Goal: Task Accomplishment & Management: Manage account settings

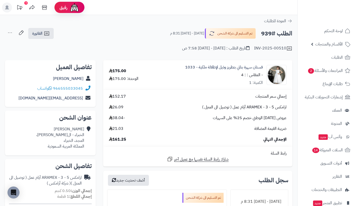
scroll to position [107, 0]
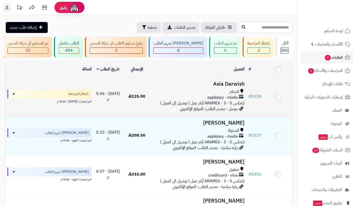
click at [236, 101] on span "applepay - mada" at bounding box center [223, 98] width 30 height 6
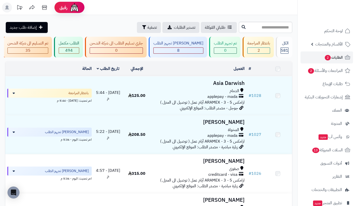
click at [256, 26] on input "text" at bounding box center [266, 27] width 54 height 11
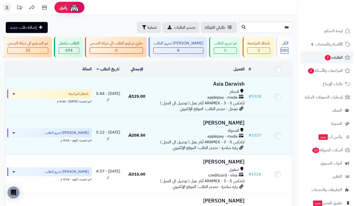
type input "***"
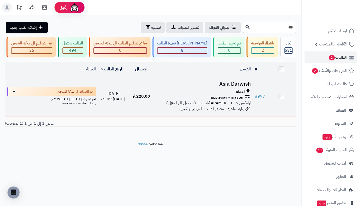
click at [244, 95] on span "الدمام" at bounding box center [241, 92] width 10 height 6
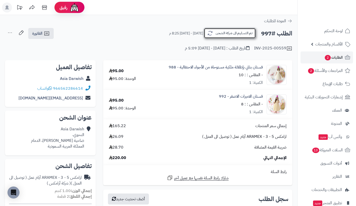
click at [209, 38] on button "تم التسليم الى شركة الشحن" at bounding box center [230, 33] width 52 height 11
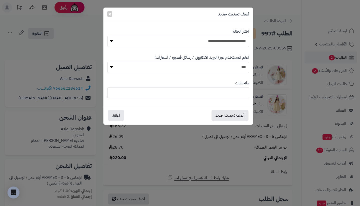
click at [212, 46] on select "**********" at bounding box center [178, 41] width 142 height 11
select select "**"
click at [107, 36] on select "**********" at bounding box center [178, 41] width 142 height 11
click at [227, 114] on button "أضف تحديث جديد" at bounding box center [230, 115] width 37 height 11
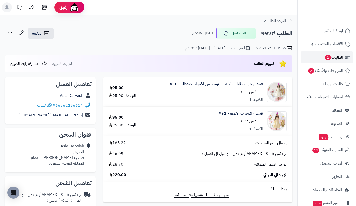
drag, startPoint x: 0, startPoint y: 0, endPoint x: 319, endPoint y: 56, distance: 323.7
click at [319, 56] on link "الطلبات 2" at bounding box center [327, 58] width 53 height 12
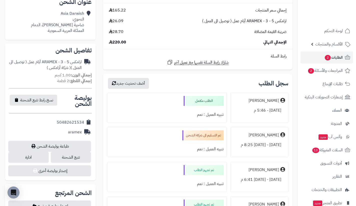
scroll to position [133, 0]
click at [319, 56] on link "الطلبات 2" at bounding box center [327, 58] width 53 height 12
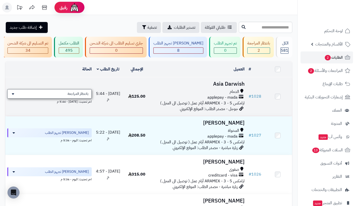
click at [69, 97] on span "بانتظار المراجعة" at bounding box center [78, 94] width 21 height 5
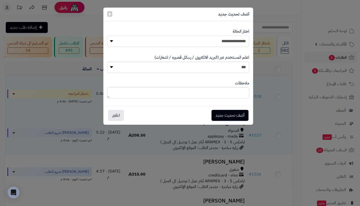
click at [161, 44] on select "**********" at bounding box center [178, 41] width 142 height 11
select select "*"
click at [107, 36] on select "**********" at bounding box center [178, 41] width 142 height 11
click at [226, 116] on button "أضف تحديث جديد" at bounding box center [230, 115] width 37 height 11
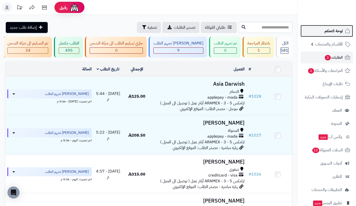
click at [322, 32] on link "لوحة التحكم" at bounding box center [327, 31] width 53 height 12
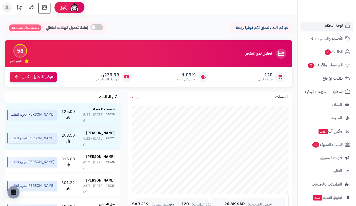
click at [46, 5] on icon at bounding box center [45, 8] width 10 height 10
click at [323, 49] on link "الطلبات 2" at bounding box center [327, 52] width 53 height 12
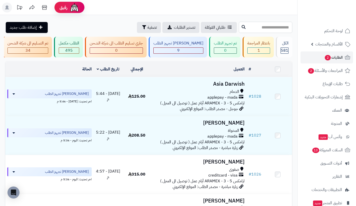
click at [252, 31] on input "text" at bounding box center [266, 27] width 54 height 11
type input "***"
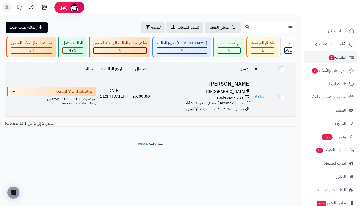
click at [234, 106] on span "( أرامكس | Aramex ) جميع المدن 3-5 أيام" at bounding box center [218, 103] width 66 height 6
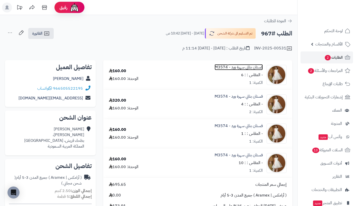
click at [247, 68] on link "فستان بناتي سهرة ورد - M3574" at bounding box center [239, 68] width 48 height 6
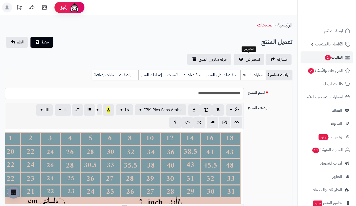
scroll to position [11, 0]
click at [245, 72] on link "خيارات المنتج" at bounding box center [253, 75] width 25 height 10
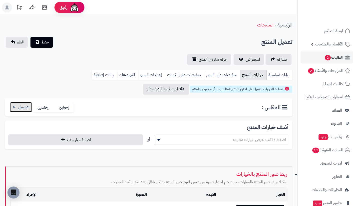
click at [23, 110] on button "button" at bounding box center [21, 107] width 23 height 10
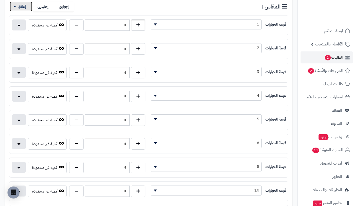
scroll to position [0, 0]
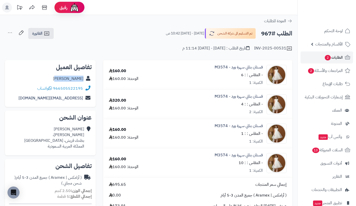
drag, startPoint x: 61, startPoint y: 78, endPoint x: 84, endPoint y: 80, distance: 23.1
click at [84, 80] on div "Afnan Olaqi" at bounding box center [50, 79] width 83 height 10
copy link "Afnan Olaqi"
drag, startPoint x: 84, startPoint y: 92, endPoint x: 81, endPoint y: 88, distance: 5.4
click at [81, 88] on div "966505522195 واتساب" at bounding box center [50, 89] width 83 height 10
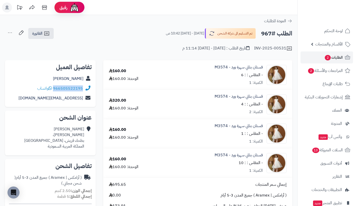
copy div "966505522195"
drag, startPoint x: 37, startPoint y: 100, endPoint x: 84, endPoint y: 98, distance: 47.3
click at [84, 98] on div "fan-fen77@hotmail.com" at bounding box center [50, 99] width 83 height 10
copy div "fan-fen77@hotmail.com"
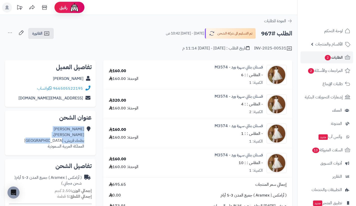
drag, startPoint x: 85, startPoint y: 135, endPoint x: 43, endPoint y: 142, distance: 42.3
click at [43, 142] on div "Afnan Olaqi ذؤيب حبيب، بطحاء قريش، مكة المكرمة المملكة العربية السعودية" at bounding box center [50, 138] width 83 height 27
copy div "Afnan Olaqi ذؤيب حبيب، بطحاء قريش، مكة المكرمة"
click at [325, 57] on span "2" at bounding box center [328, 58] width 6 height 6
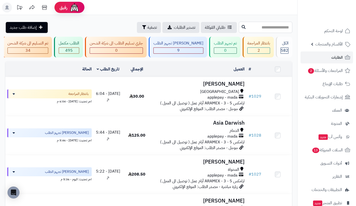
click at [266, 26] on input "text" at bounding box center [266, 27] width 54 height 11
click at [325, 43] on span "الأقسام والمنتجات" at bounding box center [330, 44] width 28 height 7
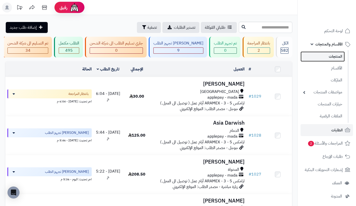
click at [326, 56] on link "المنتجات" at bounding box center [323, 57] width 44 height 10
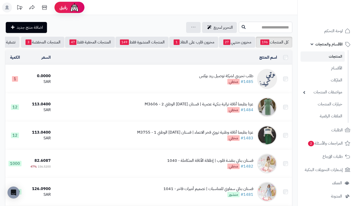
click at [264, 28] on input "text" at bounding box center [266, 27] width 54 height 11
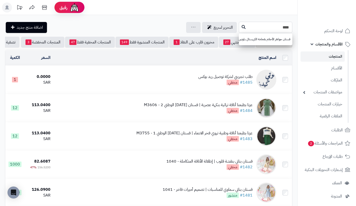
type input "****"
click at [242, 26] on icon at bounding box center [244, 27] width 4 height 4
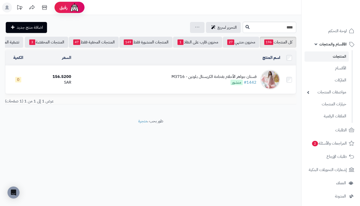
click at [235, 77] on td "فستان جواهر الأحلام بفخامة الكريستال بـلونين - M3716 #1442 منشور" at bounding box center [177, 80] width 209 height 28
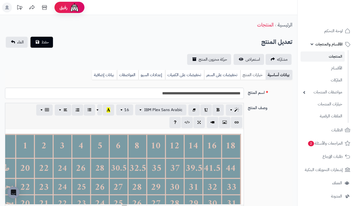
scroll to position [15, 0]
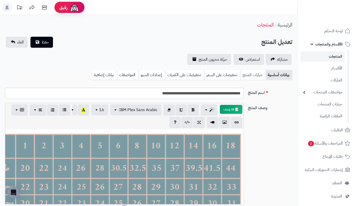
click at [253, 74] on link "خيارات المنتج" at bounding box center [253, 75] width 25 height 10
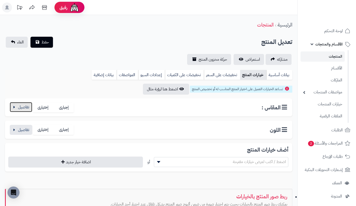
click at [25, 110] on button "button" at bounding box center [21, 107] width 23 height 10
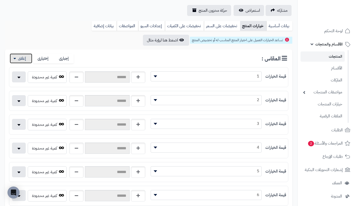
scroll to position [49, 0]
click at [137, 125] on button "button" at bounding box center [138, 125] width 15 height 12
type input "*"
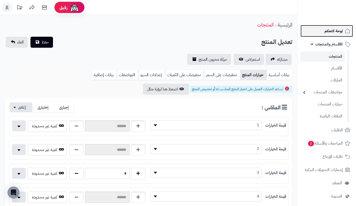
click at [336, 33] on span "لوحة التحكم" at bounding box center [334, 31] width 18 height 7
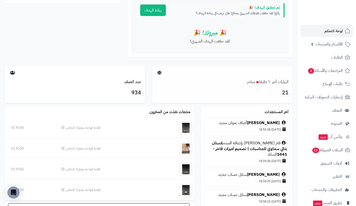
scroll to position [242, 0]
click at [275, 85] on link "الزيارات آخر ٦٠ دقيقة مباشر" at bounding box center [268, 82] width 42 height 6
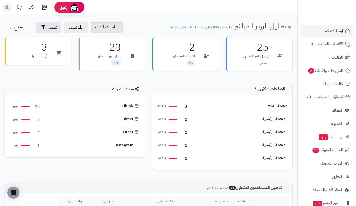
click at [114, 29] on span "آخر 5 دقائق" at bounding box center [107, 27] width 18 height 6
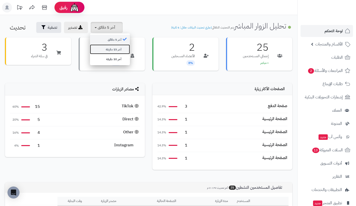
click at [118, 52] on link "آخر 15 دقيقة" at bounding box center [110, 50] width 40 height 10
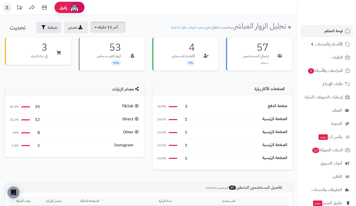
click at [104, 29] on span "آخر 15 دقيقة" at bounding box center [108, 27] width 20 height 6
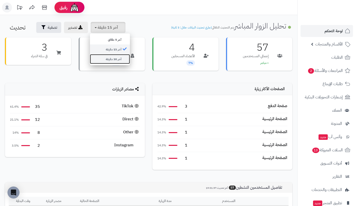
click at [117, 55] on link "آخر 30 دقيقة" at bounding box center [110, 59] width 40 height 10
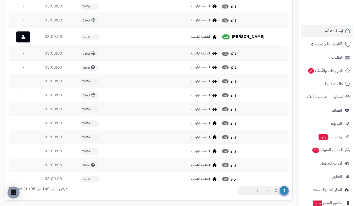
scroll to position [1438, 0]
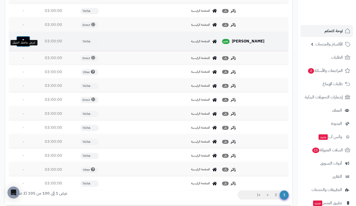
click at [26, 47] on link at bounding box center [23, 41] width 14 height 11
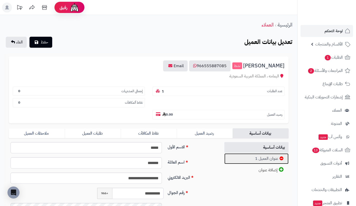
click at [246, 159] on link "عنوان العميل 1" at bounding box center [257, 159] width 65 height 11
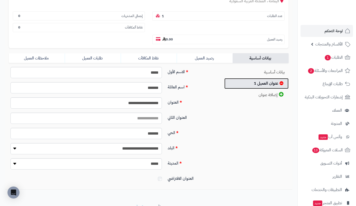
scroll to position [76, 0]
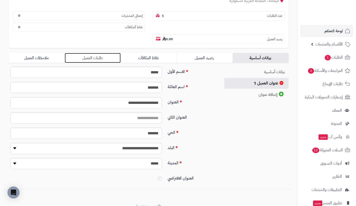
click at [98, 55] on link "طلبات العميل" at bounding box center [93, 58] width 56 height 10
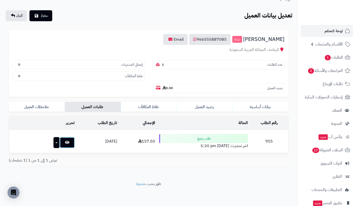
click at [60, 142] on link at bounding box center [67, 142] width 15 height 11
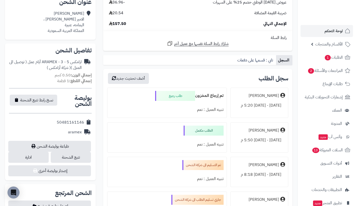
scroll to position [116, 0]
click at [84, 159] on link "تتبع الشحنة" at bounding box center [71, 157] width 41 height 11
click at [319, 60] on link "الطلبات 1" at bounding box center [327, 58] width 53 height 12
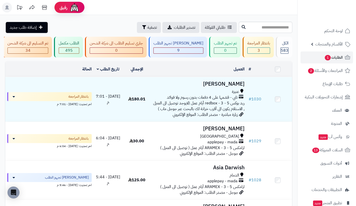
click at [223, 104] on span "ريد بوكس redbox - 3 - 5 أيام عمل (لايوجد توصيل الى المنزل , الاستلام يكون الى أ…" at bounding box center [199, 106] width 92 height 12
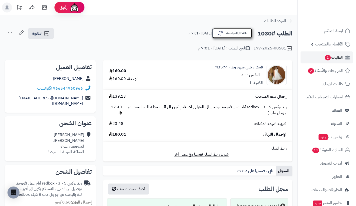
click at [222, 35] on icon "button" at bounding box center [221, 33] width 6 height 6
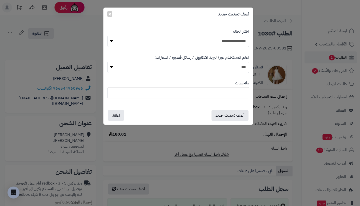
click at [226, 47] on select "**********" at bounding box center [178, 41] width 142 height 11
select select "*"
click at [107, 36] on select "**********" at bounding box center [178, 41] width 142 height 11
click at [235, 115] on button "أضف تحديث جديد" at bounding box center [230, 115] width 37 height 11
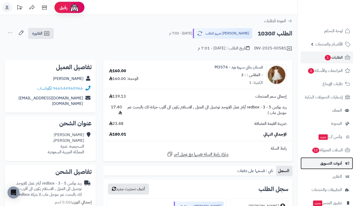
click at [325, 163] on span "أدوات التسويق" at bounding box center [332, 163] width 22 height 7
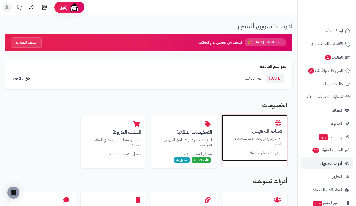
click at [250, 143] on p "إنشاء وإدارة كوبونات خصم مخصصة للعملاء" at bounding box center [255, 141] width 56 height 10
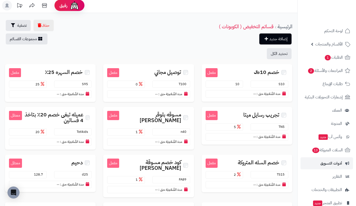
scroll to position [0, 0]
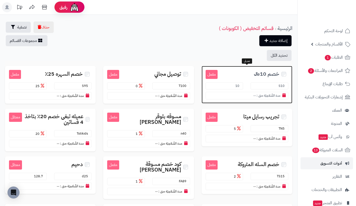
click at [257, 77] on span "خصم 10﷼" at bounding box center [267, 74] width 26 height 6
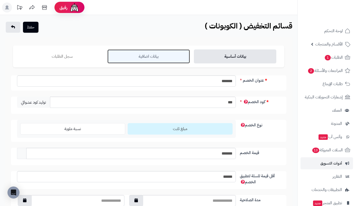
click at [134, 59] on link "بيانات اضافية" at bounding box center [149, 57] width 83 height 14
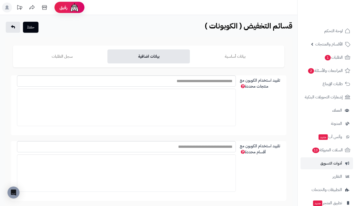
click at [315, 58] on link "الطلبات 1" at bounding box center [327, 58] width 53 height 12
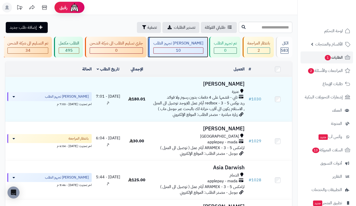
click at [201, 46] on div "[PERSON_NAME] تجهيز الطلب" at bounding box center [179, 44] width 50 height 6
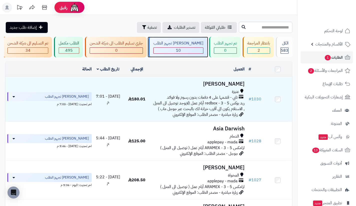
click at [197, 44] on div "[PERSON_NAME] تجهيز الطلب" at bounding box center [179, 44] width 50 height 6
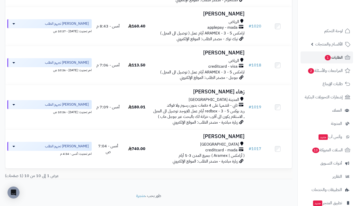
scroll to position [315, 0]
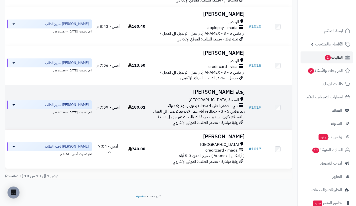
click at [255, 108] on td "# 1019" at bounding box center [255, 107] width 17 height 45
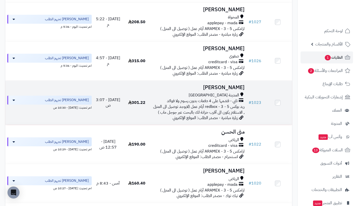
scroll to position [159, 0]
click at [232, 104] on span "تابي - قسّمها على 4 دفعات بدون رسوم ولا فوائد" at bounding box center [202, 101] width 71 height 6
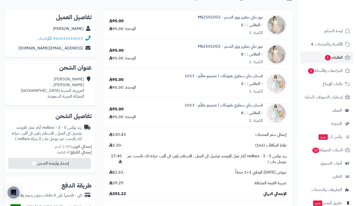
scroll to position [50, 0]
click at [86, 164] on button "إصدار بوليصة الشحن" at bounding box center [49, 163] width 83 height 11
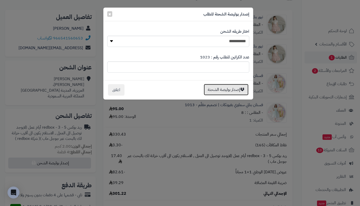
click at [218, 89] on button "إصدار بوليصة الشحنة" at bounding box center [226, 90] width 45 height 12
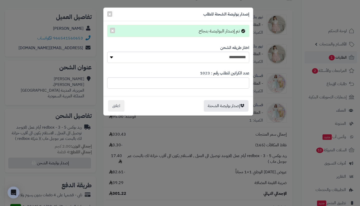
click at [218, 127] on div "**********" at bounding box center [180, 103] width 360 height 206
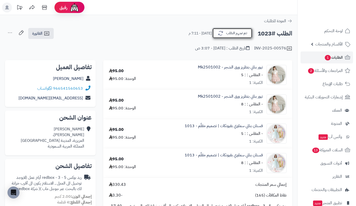
click at [244, 31] on button "تم تجهيز الطلب" at bounding box center [233, 33] width 40 height 11
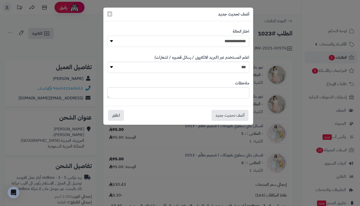
click at [237, 39] on select "**********" at bounding box center [178, 41] width 142 height 11
click at [282, 72] on div "**********" at bounding box center [180, 103] width 360 height 206
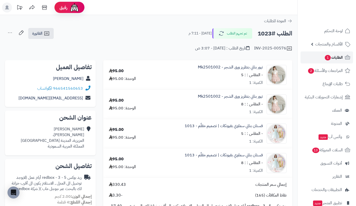
click at [326, 57] on span "1" at bounding box center [328, 58] width 7 height 6
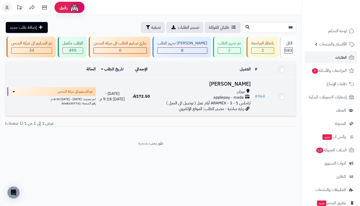
click at [242, 95] on span "جيزان" at bounding box center [241, 92] width 9 height 6
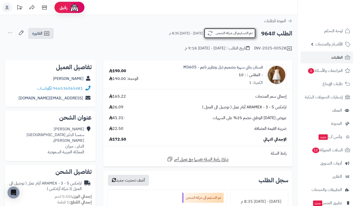
click at [210, 37] on button "تم التسليم الى شركة الشحن" at bounding box center [230, 33] width 52 height 11
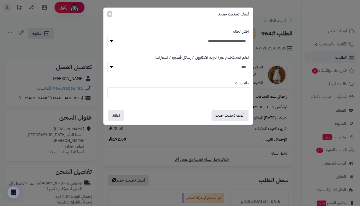
click at [236, 42] on select "**********" at bounding box center [178, 41] width 142 height 11
select select "**"
click at [107, 36] on select "**********" at bounding box center [178, 41] width 142 height 11
click at [238, 114] on button "أضف تحديث جديد" at bounding box center [230, 115] width 37 height 11
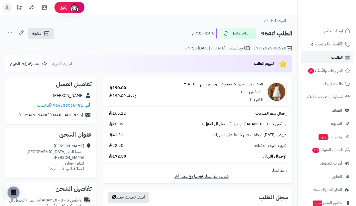
click at [324, 57] on link "الطلبات" at bounding box center [327, 58] width 53 height 12
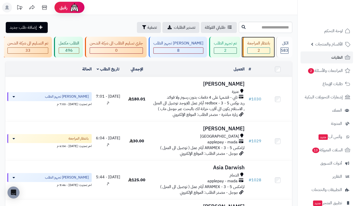
click at [264, 45] on div "بانتظار المراجعة" at bounding box center [259, 44] width 23 height 6
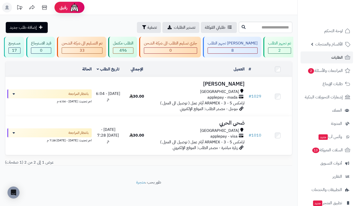
scroll to position [0, -55]
click at [271, 47] on div "تم تجهيز الطلب 2" at bounding box center [280, 47] width 32 height 21
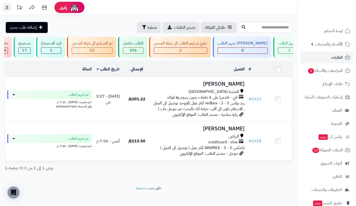
scroll to position [0, -66]
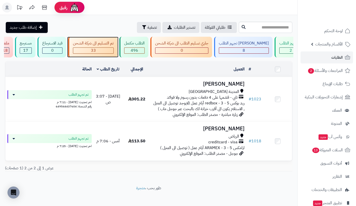
click at [114, 51] on div "33" at bounding box center [93, 51] width 40 height 6
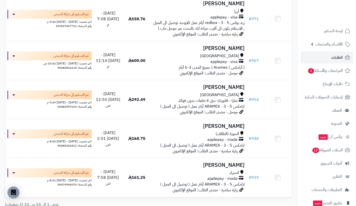
scroll to position [1255, 0]
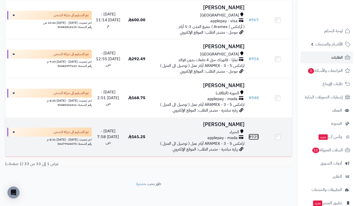
click at [255, 137] on link "# 939" at bounding box center [254, 137] width 10 height 6
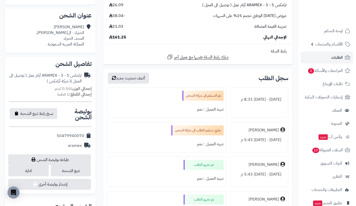
scroll to position [114, 0]
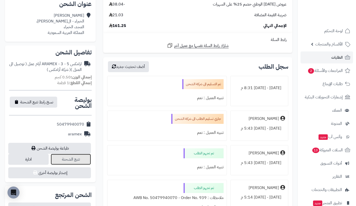
click at [83, 160] on link "تتبع الشحنة" at bounding box center [71, 159] width 41 height 11
